Goal: Task Accomplishment & Management: Use online tool/utility

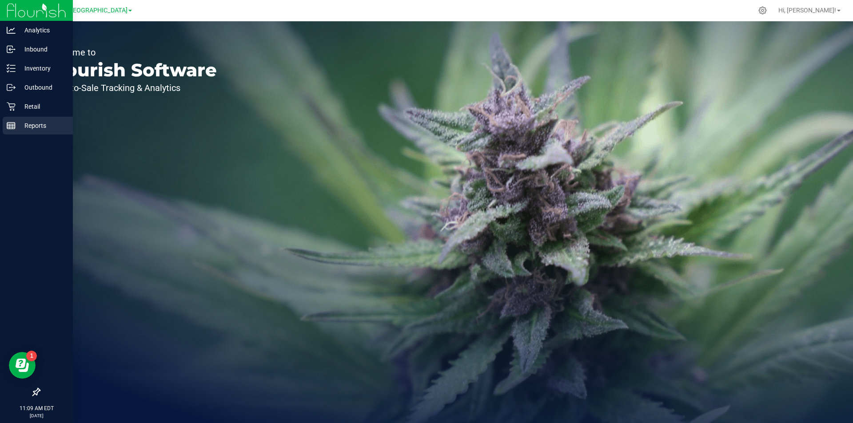
click at [9, 128] on icon at bounding box center [11, 125] width 9 height 9
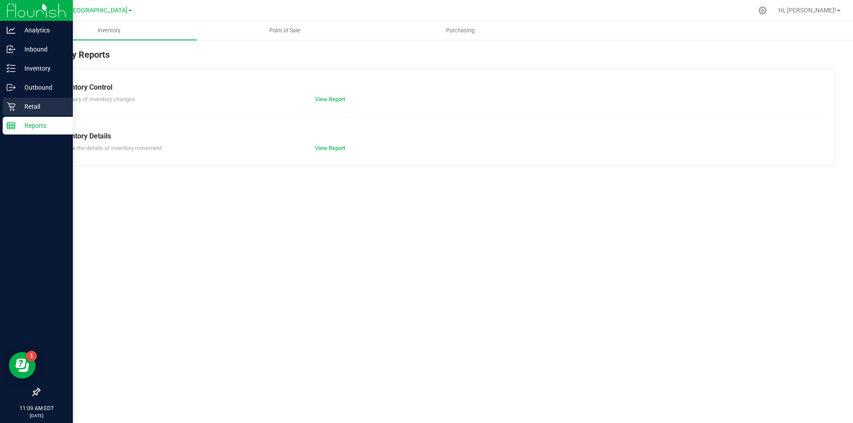
click at [18, 110] on p "Retail" at bounding box center [42, 106] width 53 height 11
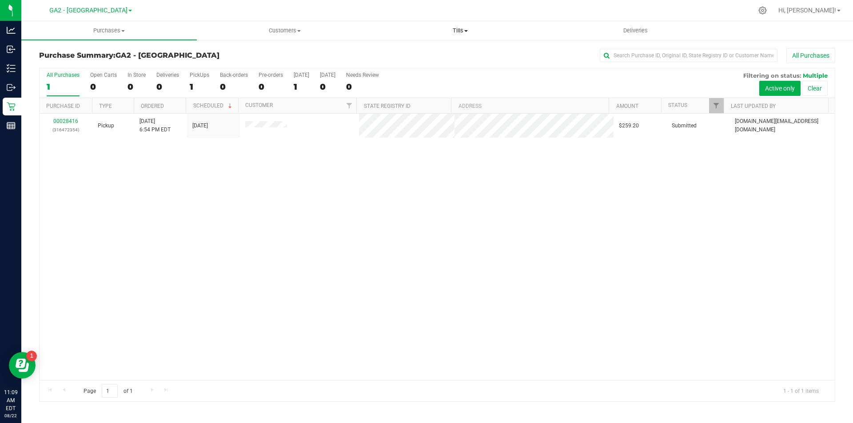
click at [453, 28] on span "Tills" at bounding box center [460, 31] width 174 height 8
click at [428, 54] on span "Manage tills" at bounding box center [402, 54] width 60 height 8
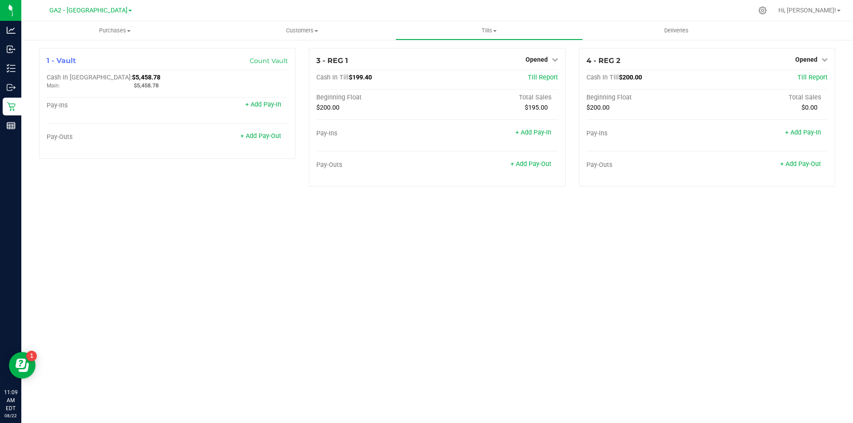
click at [339, 237] on div "Purchases Summary of purchases Fulfillment All purchases Customers All customer…" at bounding box center [436, 222] width 831 height 402
click at [486, 29] on span "Tills" at bounding box center [489, 31] width 186 height 8
click at [369, 234] on div "Purchases Summary of purchases Fulfillment All purchases Customers All customer…" at bounding box center [436, 222] width 831 height 402
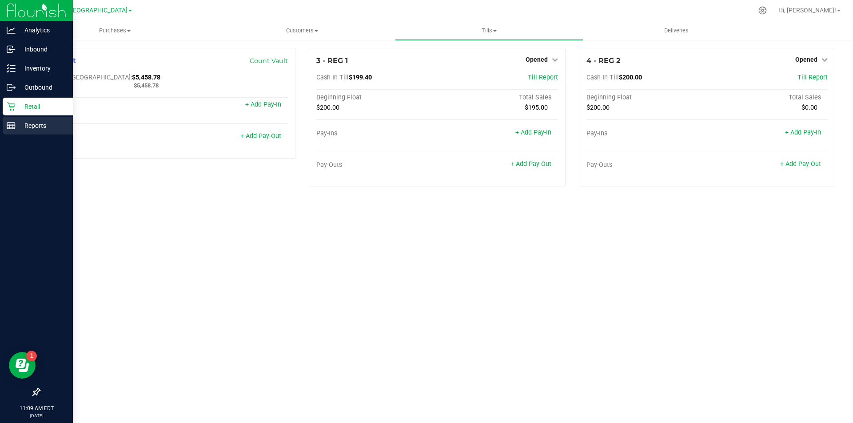
click at [24, 129] on p "Reports" at bounding box center [42, 125] width 53 height 11
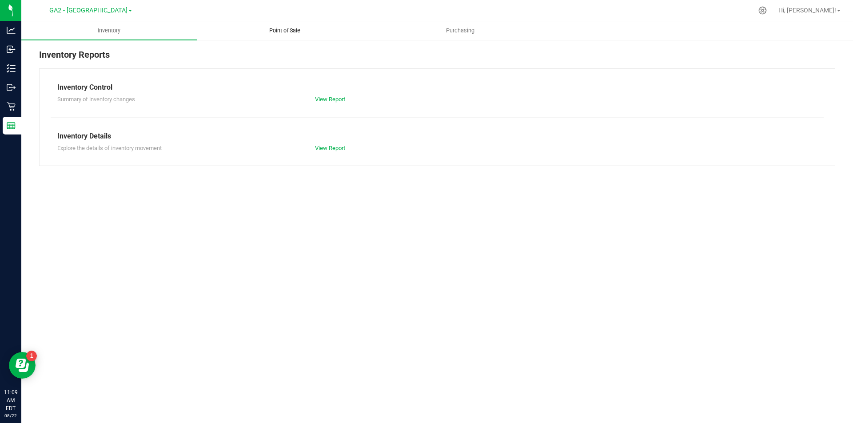
click at [289, 33] on span "Point of Sale" at bounding box center [284, 31] width 55 height 8
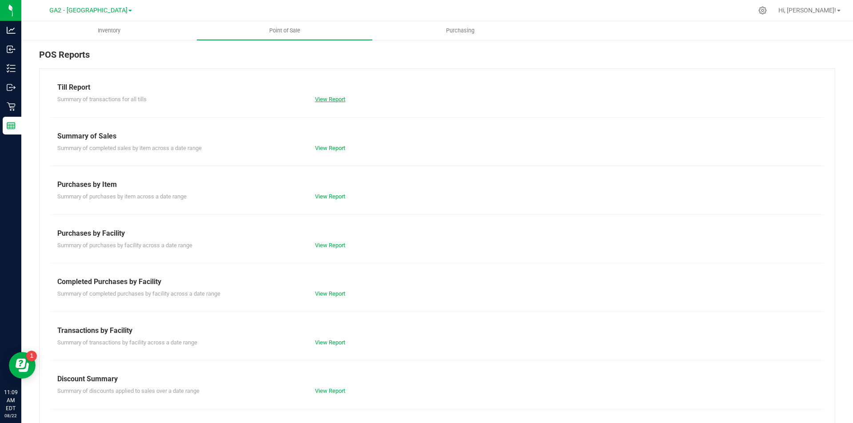
click at [329, 100] on link "View Report" at bounding box center [330, 99] width 30 height 7
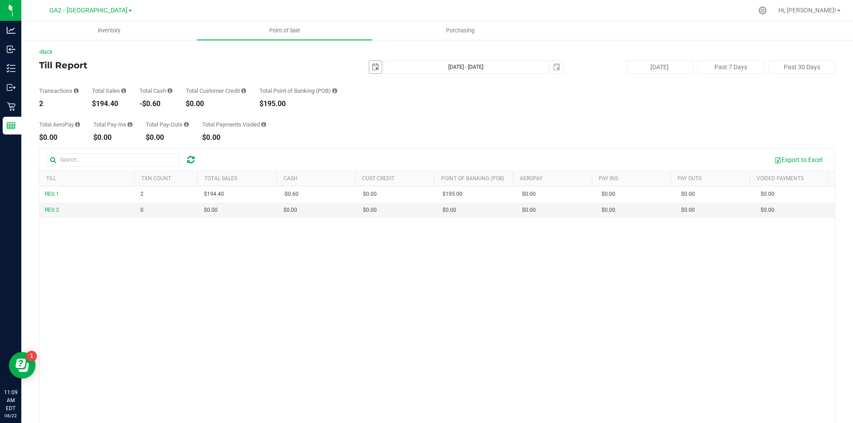
click at [372, 66] on span "select" at bounding box center [375, 66] width 7 height 7
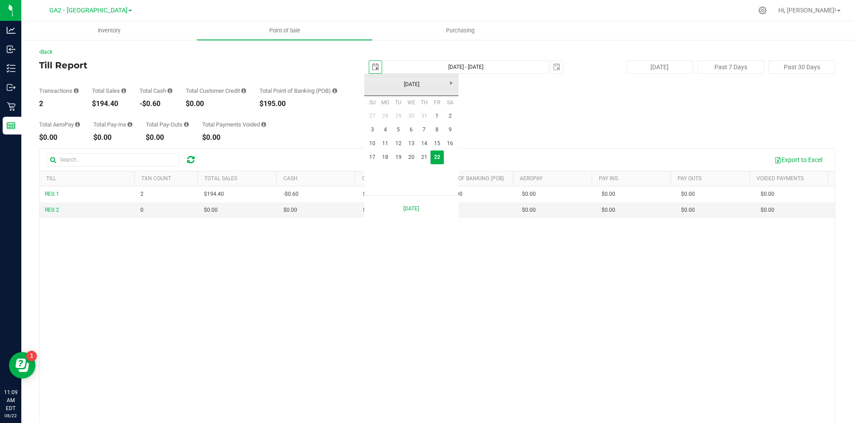
scroll to position [0, 22]
click at [427, 157] on link "21" at bounding box center [423, 158] width 13 height 14
type input "[DATE]"
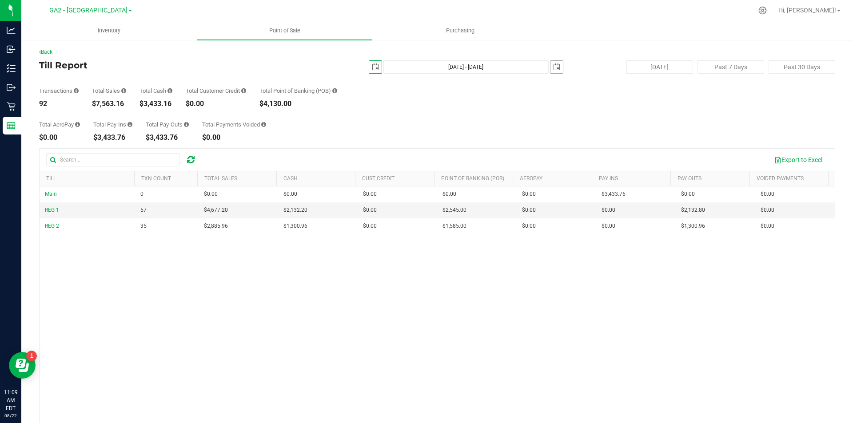
click at [555, 69] on span "select" at bounding box center [556, 67] width 12 height 12
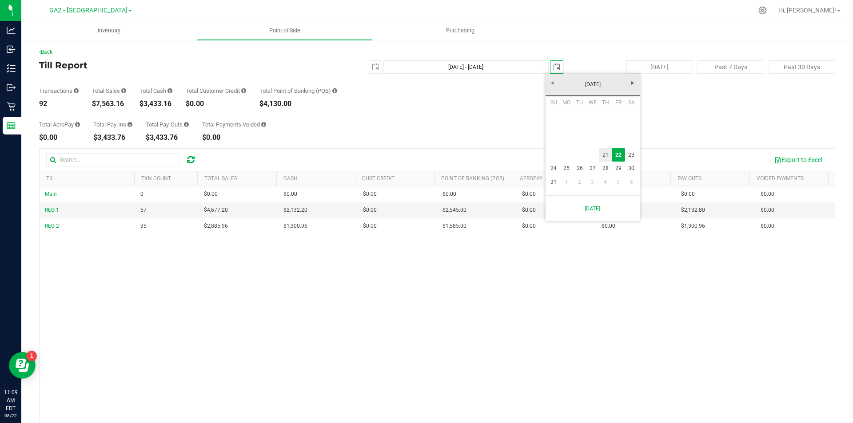
click at [608, 152] on link "21" at bounding box center [605, 155] width 13 height 14
type input "[DATE] - [DATE]"
type input "[DATE]"
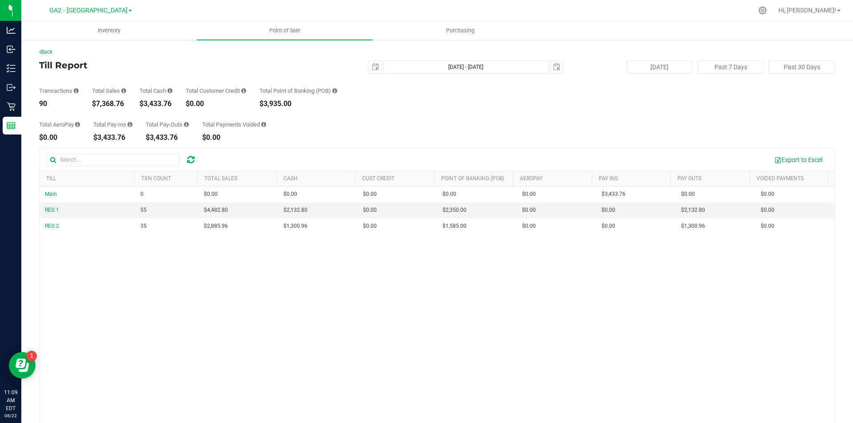
click at [416, 105] on div "Transactions 90 Total Sales $7,368.76 Total Cash $3,433.76 Total Customer Credi…" at bounding box center [437, 91] width 796 height 34
click at [101, 17] on div "GA2 - [GEOGRAPHIC_DATA]" at bounding box center [92, 10] width 133 height 17
click at [101, 13] on span "GA2 - [GEOGRAPHIC_DATA]" at bounding box center [88, 11] width 78 height 8
click at [72, 29] on link "GA1 - [PERSON_NAME]" at bounding box center [91, 31] width 130 height 12
click at [104, 12] on span "GA1 - [PERSON_NAME]" at bounding box center [89, 11] width 66 height 8
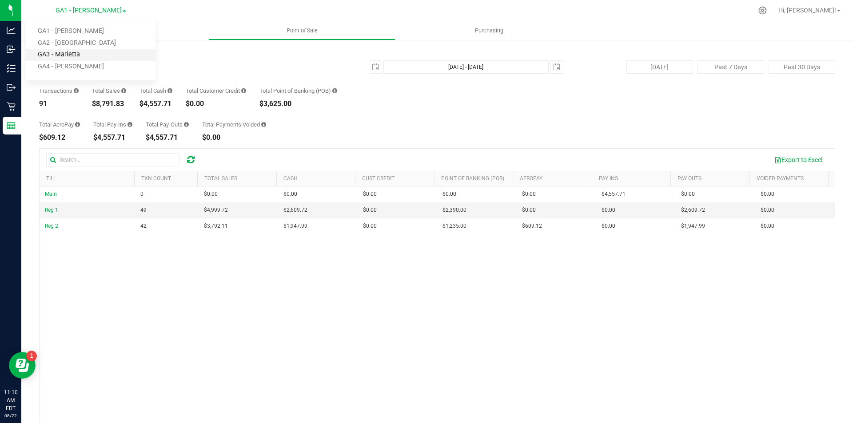
click at [75, 54] on link "GA3 - Marietta" at bounding box center [91, 55] width 130 height 12
click at [91, 11] on span "GA3 - Marietta" at bounding box center [88, 11] width 42 height 8
click at [63, 69] on link "GA4 - [PERSON_NAME]" at bounding box center [91, 67] width 130 height 12
drag, startPoint x: 182, startPoint y: 63, endPoint x: 194, endPoint y: 55, distance: 15.2
click at [182, 63] on h4 "Till Report" at bounding box center [171, 65] width 265 height 10
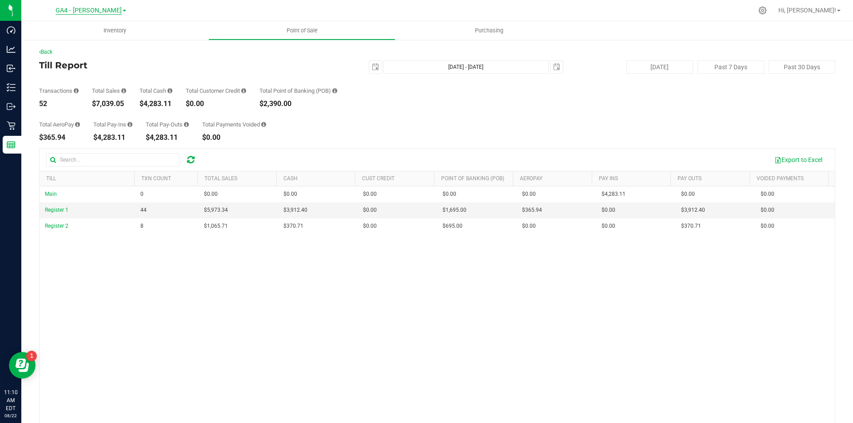
click at [86, 12] on span "GA4 - [PERSON_NAME]" at bounding box center [89, 11] width 66 height 8
click at [72, 32] on link "GA1 - [PERSON_NAME]" at bounding box center [91, 31] width 130 height 12
click at [87, 11] on span "GA1 - [PERSON_NAME]" at bounding box center [89, 11] width 66 height 8
click at [76, 43] on link "GA2 - [GEOGRAPHIC_DATA]" at bounding box center [91, 43] width 130 height 12
click at [93, 9] on span "GA2 - [GEOGRAPHIC_DATA]" at bounding box center [88, 11] width 78 height 8
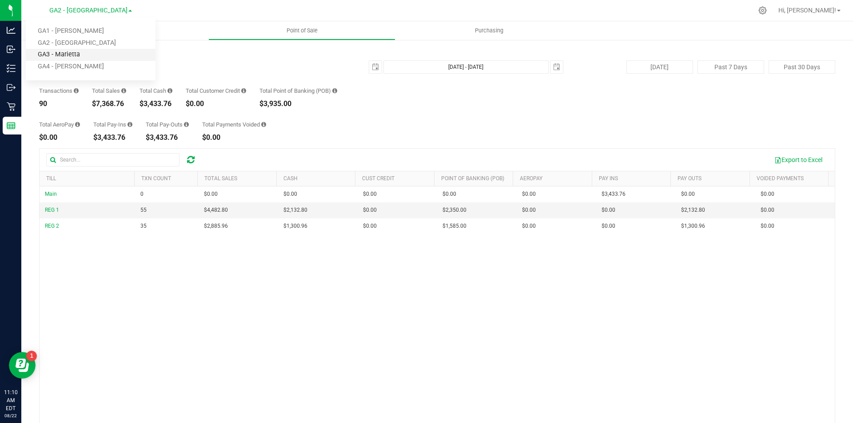
click at [75, 56] on link "GA3 - Marietta" at bounding box center [91, 55] width 130 height 12
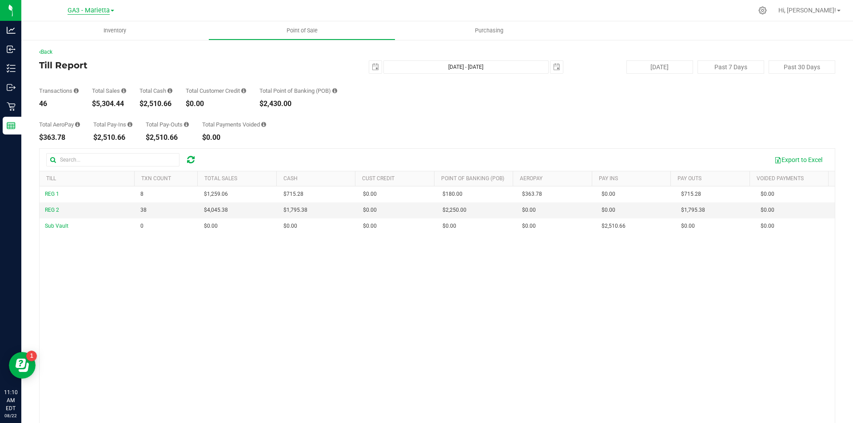
click at [99, 9] on span "GA3 - Marietta" at bounding box center [88, 11] width 42 height 8
click at [78, 68] on link "GA4 - [PERSON_NAME]" at bounding box center [91, 67] width 130 height 12
click at [102, 10] on span "GA4 - [PERSON_NAME]" at bounding box center [89, 11] width 66 height 8
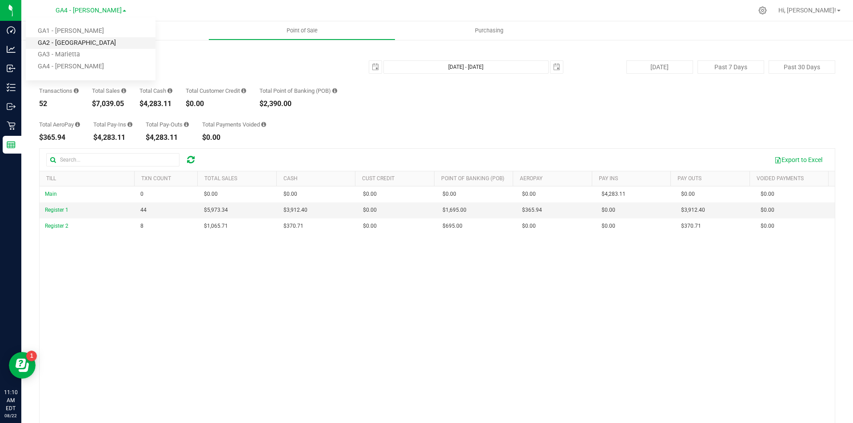
click at [89, 38] on link "GA2 - [GEOGRAPHIC_DATA]" at bounding box center [91, 43] width 130 height 12
click at [111, 53] on div "Back" at bounding box center [437, 52] width 796 height 8
click at [369, 76] on div "Transactions 90 Total Sales $7,368.76 Total Cash $3,433.76 Total Customer Credi…" at bounding box center [437, 91] width 796 height 34
click at [369, 73] on span "select" at bounding box center [375, 67] width 12 height 12
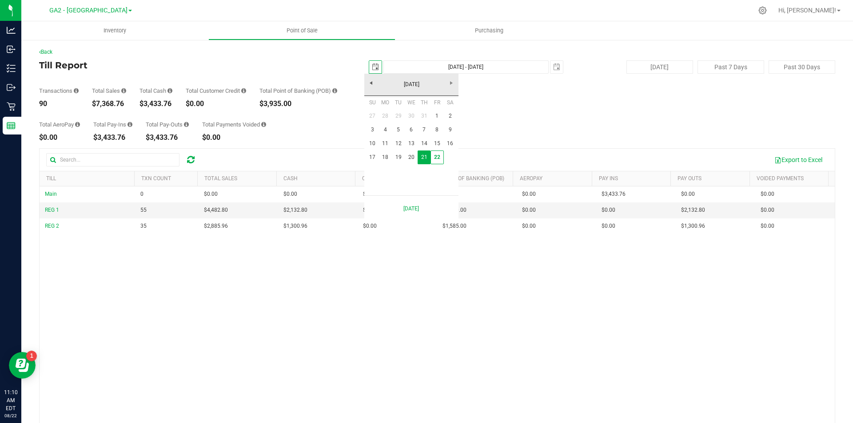
scroll to position [0, 22]
click at [438, 113] on link "1" at bounding box center [436, 116] width 13 height 14
type input "[DATE]"
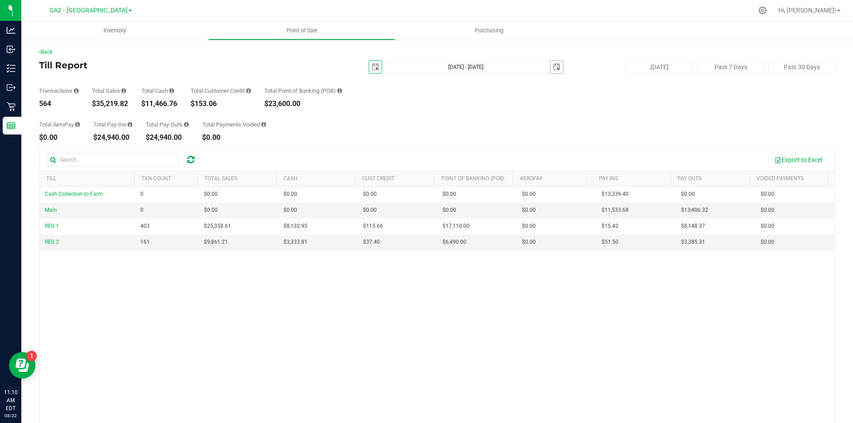
click at [553, 67] on span "select" at bounding box center [556, 66] width 7 height 7
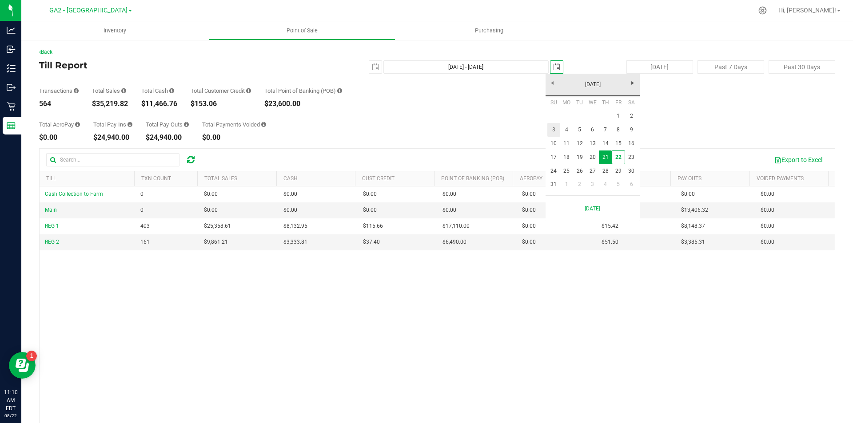
scroll to position [0, 22]
click at [615, 157] on link "22" at bounding box center [617, 158] width 13 height 14
type input "[DATE] - [DATE]"
type input "[DATE]"
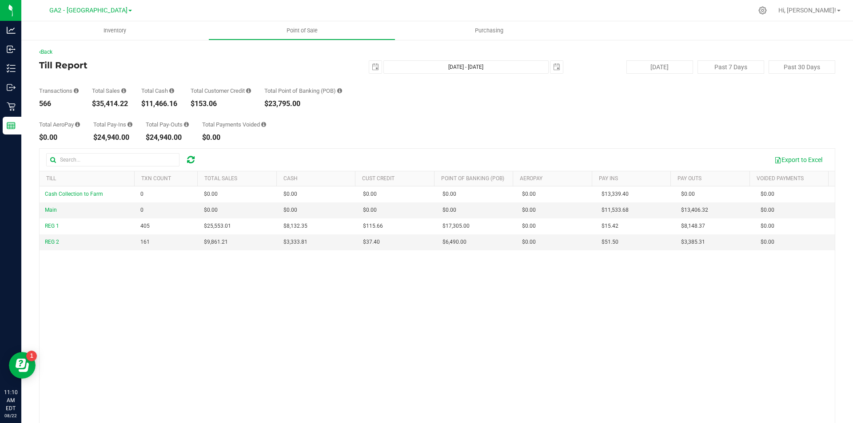
drag, startPoint x: 615, startPoint y: 157, endPoint x: 523, endPoint y: 126, distance: 97.4
click at [523, 126] on div "Total AeroPay $0.00 Total Pay-Ins $24,940.00 Total Pay-Outs $24,940.00 Total Pa…" at bounding box center [437, 124] width 796 height 34
click at [339, 124] on div "Total AeroPay $0.00 Total Pay-Ins $24,940.00 Total Pay-Outs $24,940.00 Total Pa…" at bounding box center [437, 124] width 796 height 34
click at [100, 12] on span "GA2 - [GEOGRAPHIC_DATA]" at bounding box center [88, 11] width 78 height 8
click at [69, 32] on link "GA1 - [PERSON_NAME]" at bounding box center [91, 31] width 130 height 12
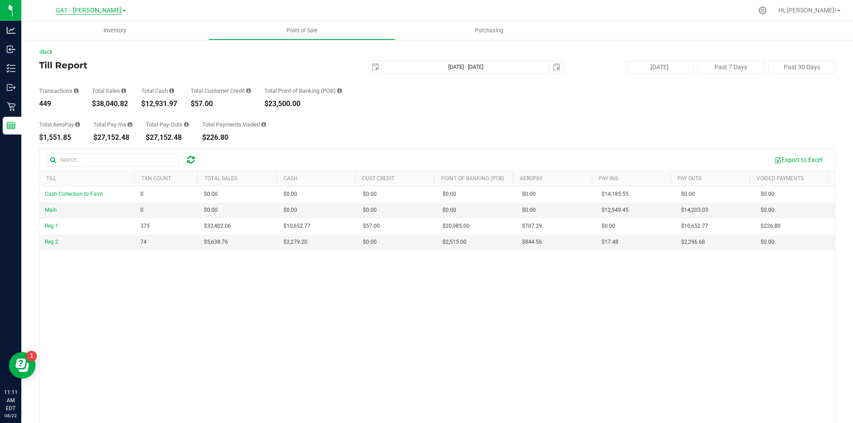
click at [102, 9] on span "GA1 - [PERSON_NAME]" at bounding box center [89, 11] width 66 height 8
click at [65, 52] on link "GA3 - Marietta" at bounding box center [91, 55] width 130 height 12
click at [88, 12] on span "GA3 - Marietta" at bounding box center [88, 11] width 42 height 8
click at [65, 66] on link "GA4 - [PERSON_NAME]" at bounding box center [91, 67] width 130 height 12
click at [84, 8] on span "GA4 - [PERSON_NAME]" at bounding box center [89, 11] width 66 height 8
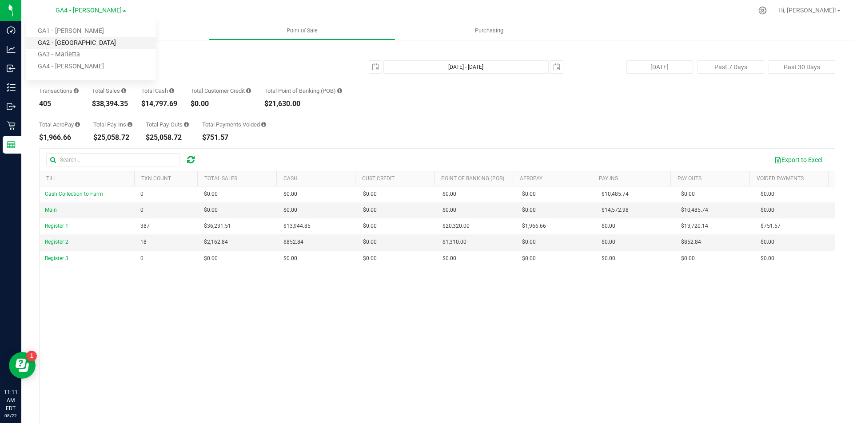
click at [82, 46] on link "GA2 - [GEOGRAPHIC_DATA]" at bounding box center [91, 43] width 130 height 12
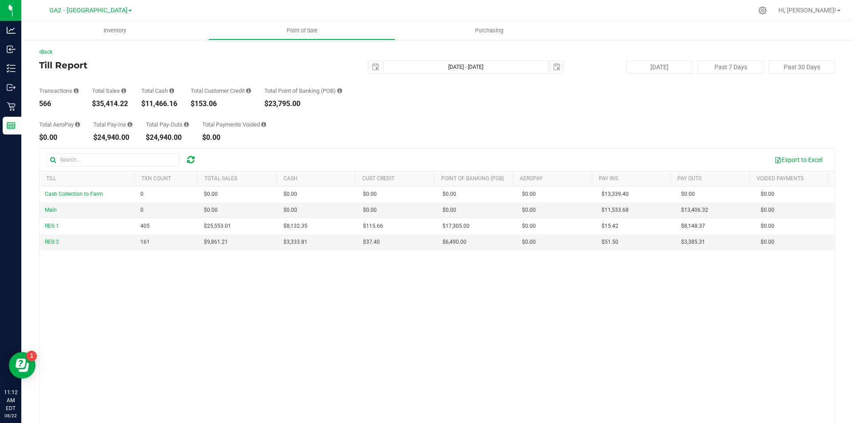
click at [380, 162] on div "Export to Excel" at bounding box center [515, 159] width 623 height 15
